Goal: Information Seeking & Learning: Learn about a topic

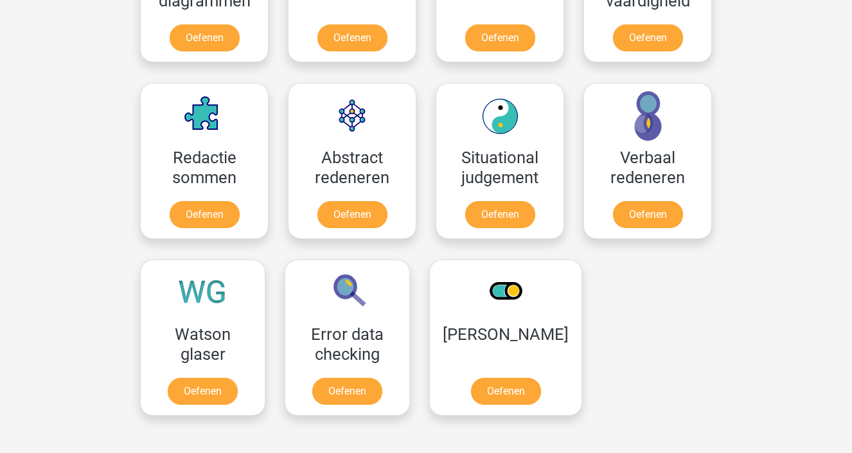
scroll to position [874, 0]
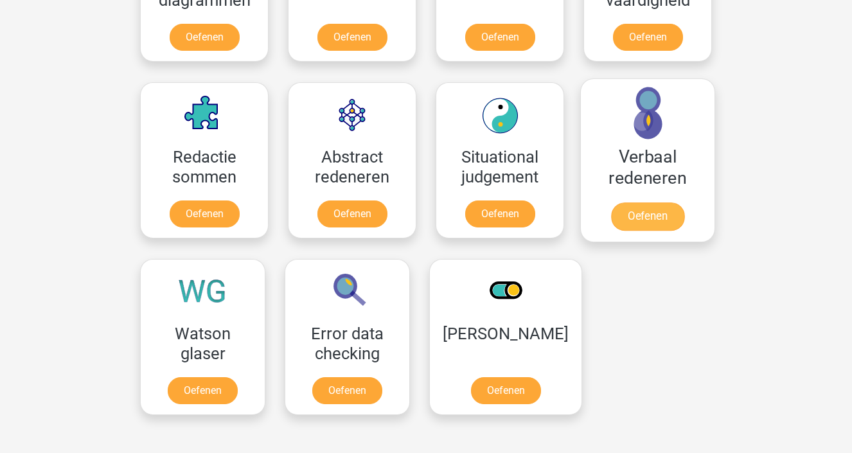
click at [640, 215] on link "Oefenen" at bounding box center [647, 216] width 73 height 28
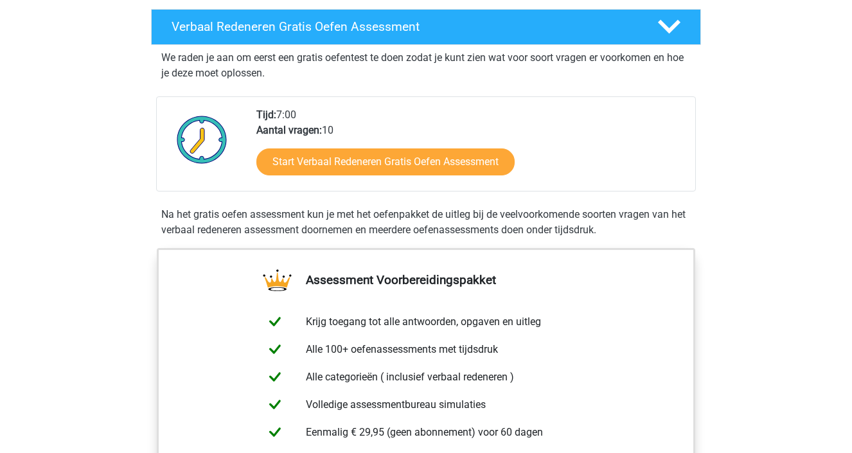
scroll to position [220, 0]
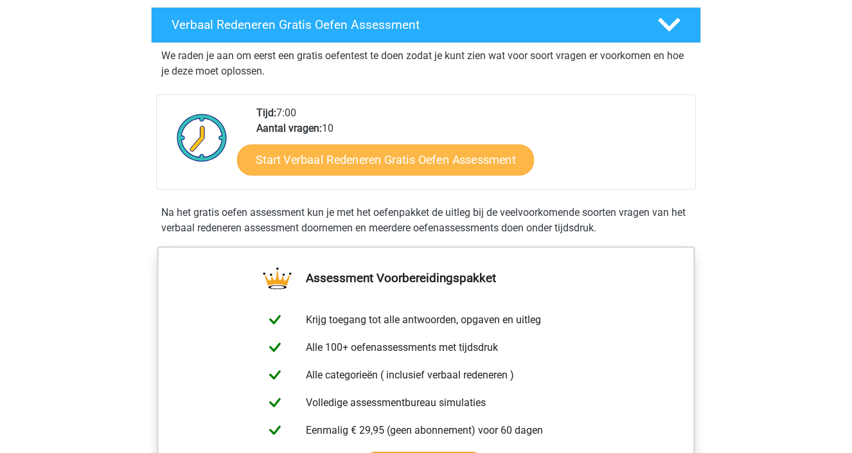
click at [483, 165] on link "Start Verbaal Redeneren Gratis Oefen Assessment" at bounding box center [385, 160] width 297 height 31
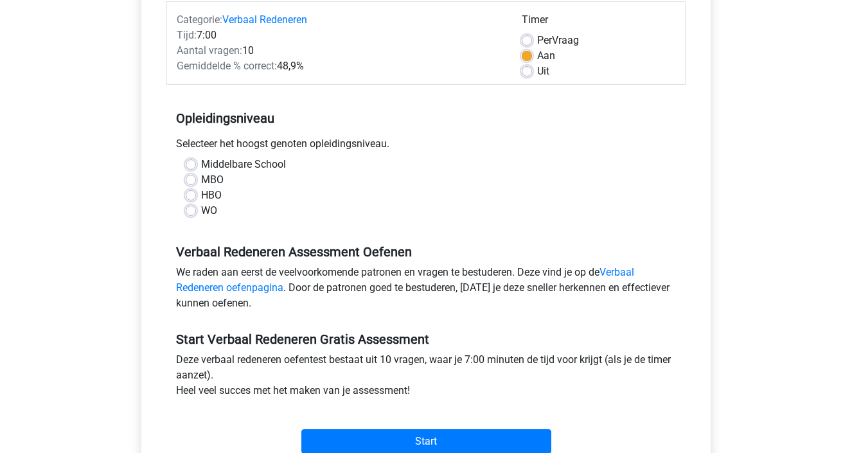
scroll to position [166, 0]
click at [208, 196] on label "HBO" at bounding box center [211, 194] width 21 height 15
click at [196, 196] on input "HBO" at bounding box center [191, 193] width 10 height 13
radio input "true"
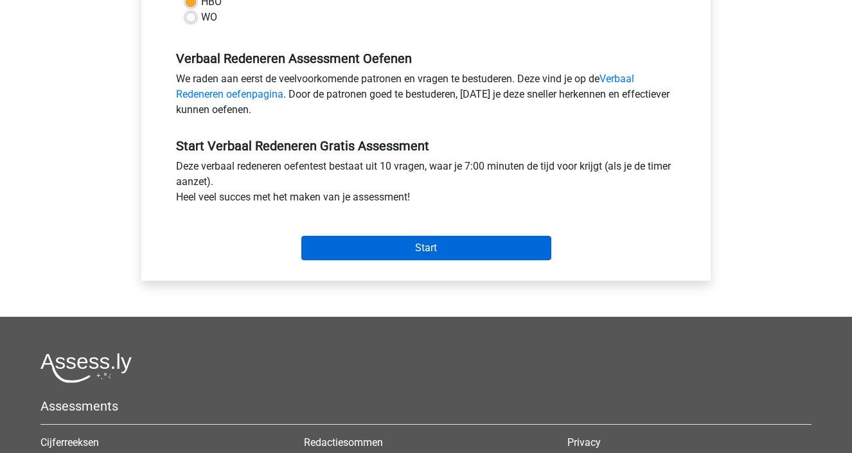
scroll to position [361, 0]
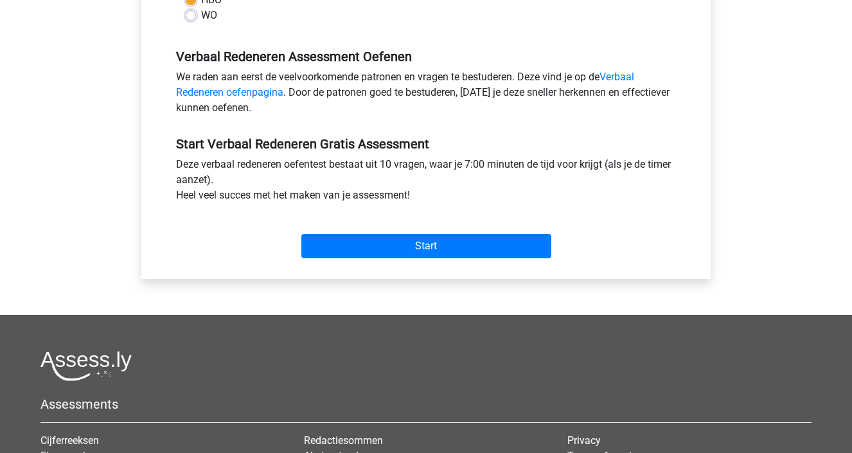
click at [368, 263] on div "Start" at bounding box center [425, 235] width 519 height 55
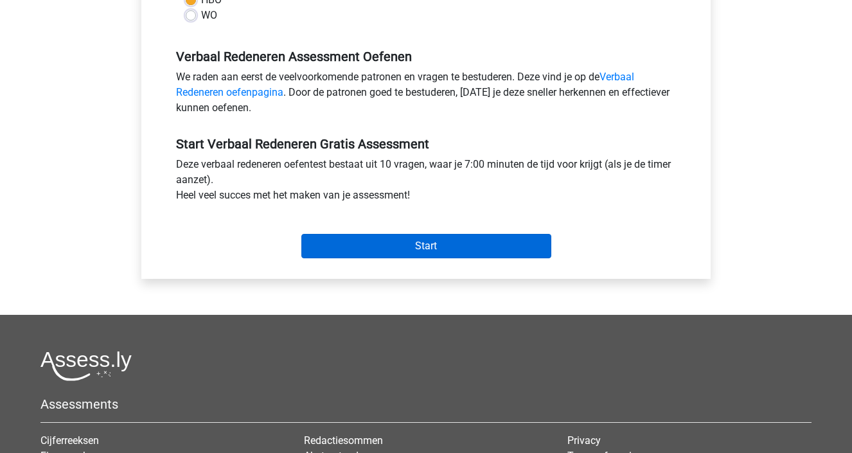
click at [368, 254] on input "Start" at bounding box center [426, 246] width 250 height 24
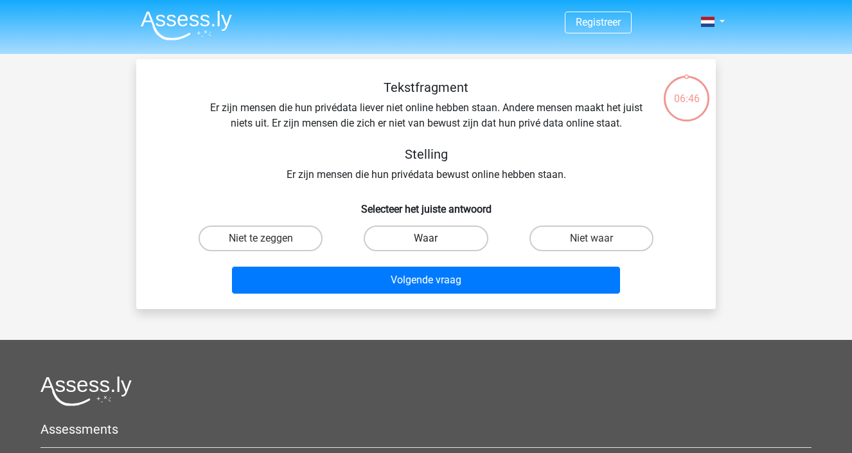
click at [465, 245] on label "Waar" at bounding box center [426, 239] width 124 height 26
click at [434, 245] on input "Waar" at bounding box center [430, 242] width 8 height 8
radio input "true"
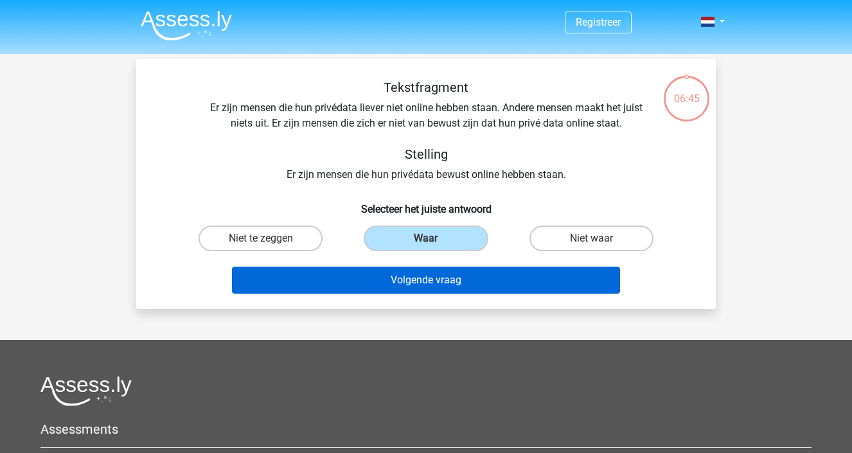
click at [446, 279] on button "Volgende vraag" at bounding box center [426, 280] width 389 height 27
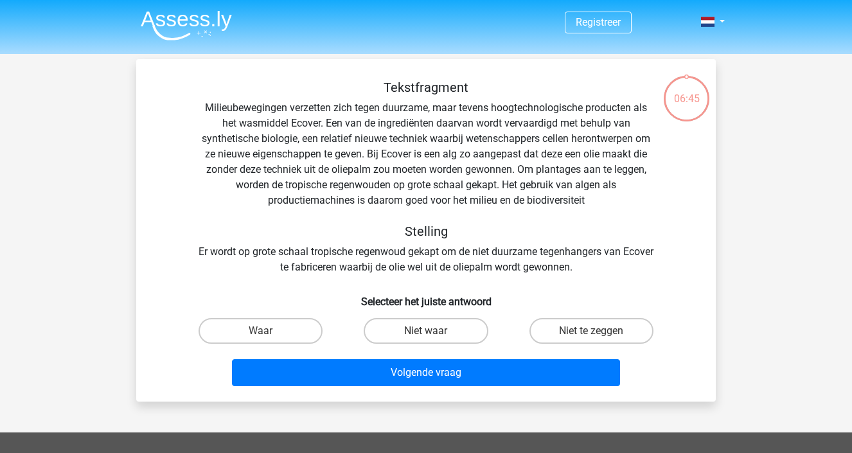
scroll to position [59, 0]
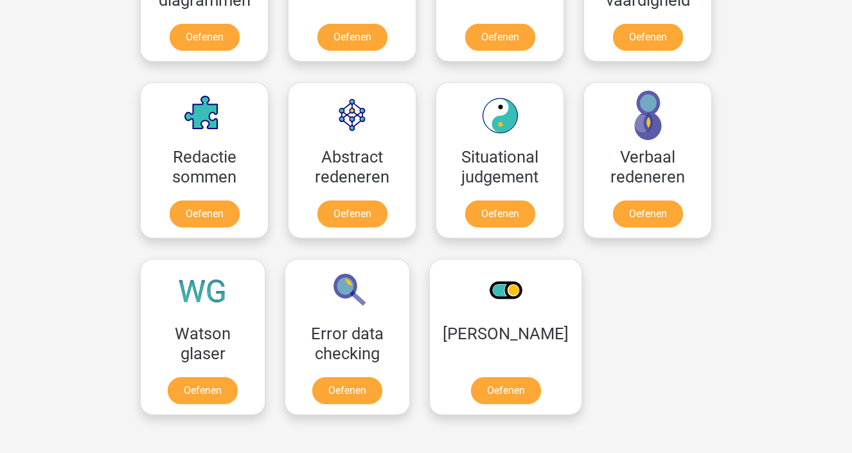
scroll to position [874, 0]
click at [177, 218] on link "Oefenen" at bounding box center [204, 216] width 73 height 28
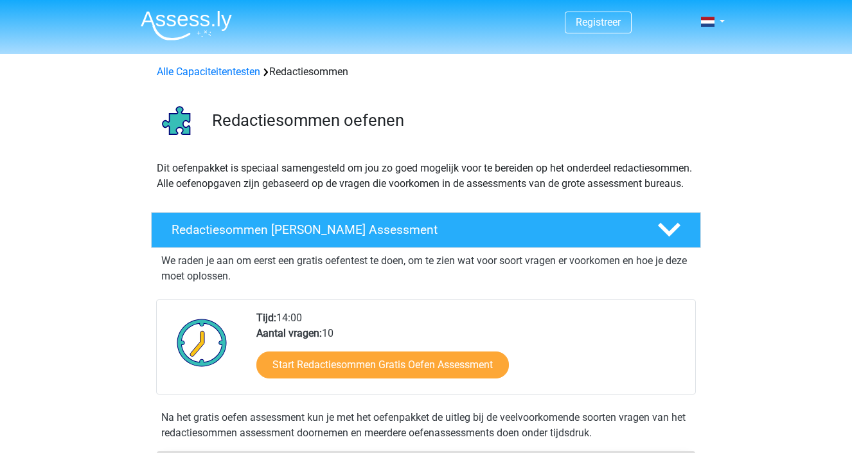
scroll to position [199, 0]
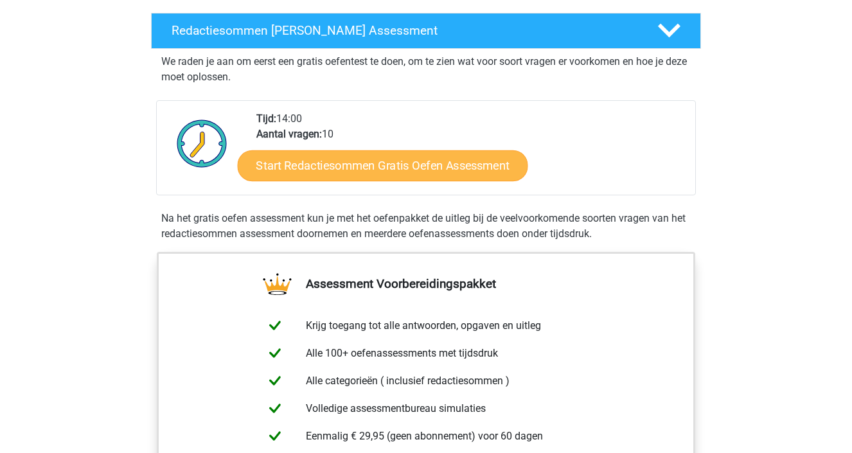
click at [292, 181] on link "Start Redactiesommen Gratis Oefen Assessment" at bounding box center [383, 165] width 290 height 31
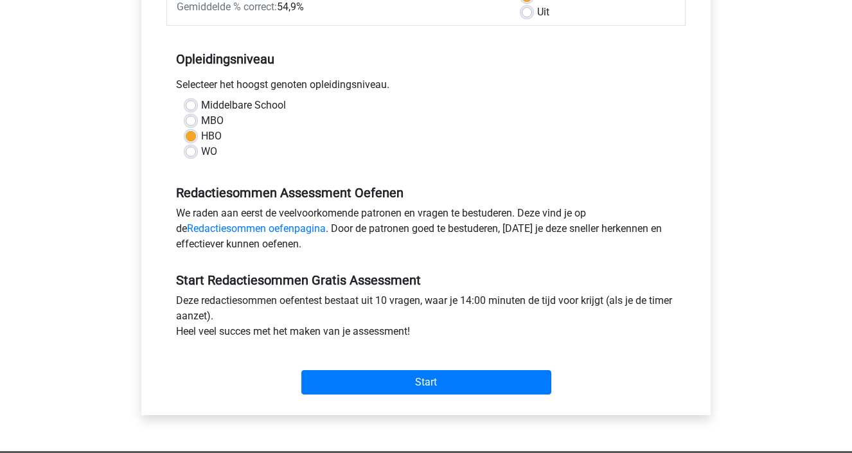
scroll to position [249, 0]
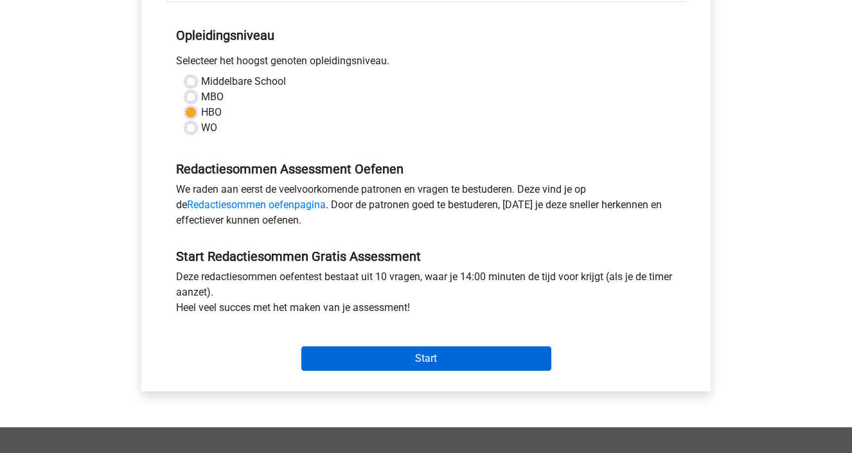
click at [355, 359] on input "Start" at bounding box center [426, 358] width 250 height 24
